Goal: Task Accomplishment & Management: Manage account settings

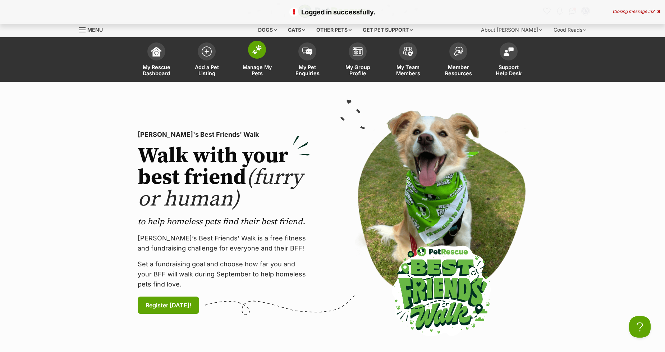
click at [259, 51] on img at bounding box center [257, 49] width 10 height 9
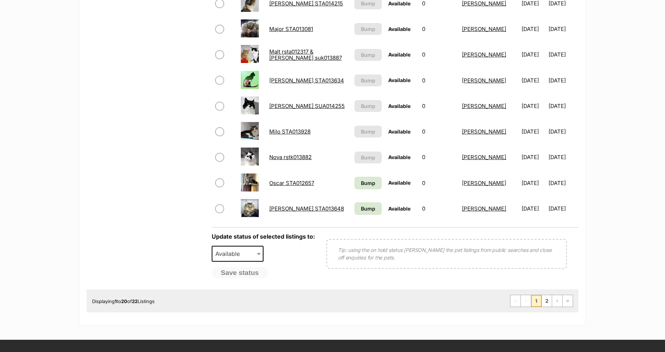
scroll to position [519, 0]
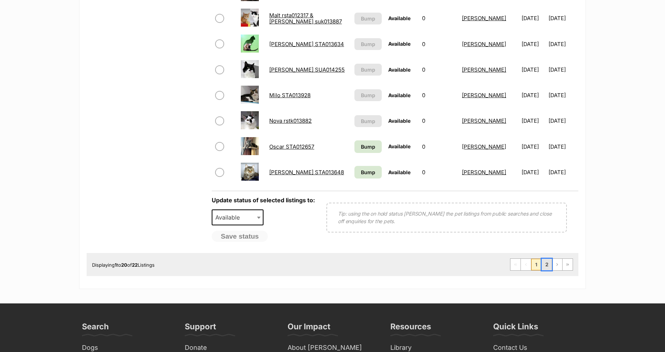
click at [549, 263] on link "2" at bounding box center [547, 264] width 10 height 12
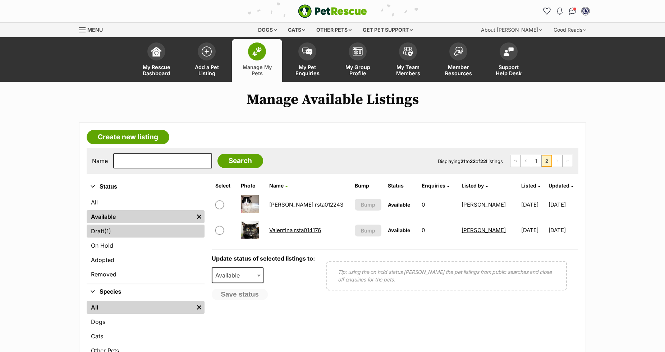
click at [100, 232] on link "Draft (1) Items" at bounding box center [146, 230] width 118 height 13
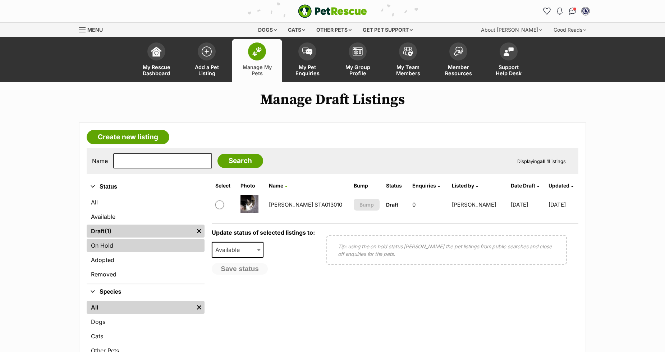
click at [91, 248] on link "On Hold" at bounding box center [146, 245] width 118 height 13
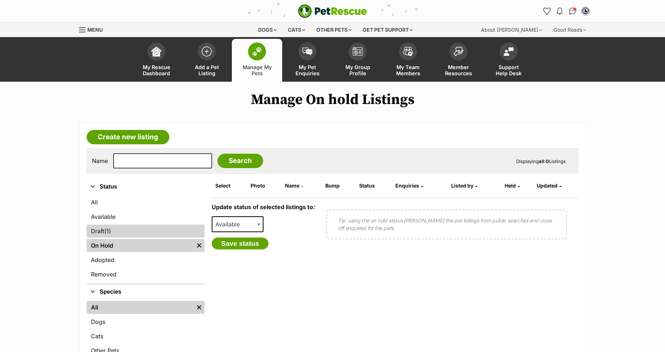
click at [91, 229] on link "Draft (1) Items" at bounding box center [146, 230] width 118 height 13
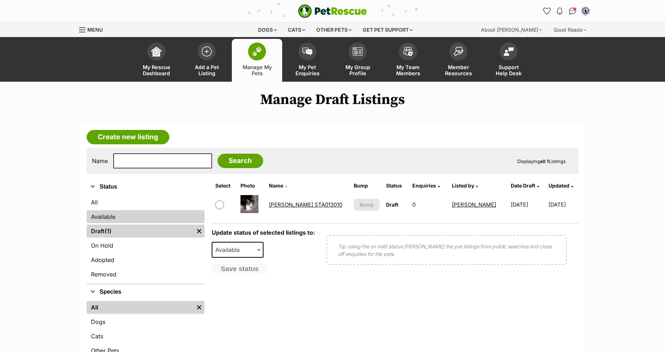
click at [90, 213] on link "Available" at bounding box center [146, 216] width 118 height 13
